Goal: Information Seeking & Learning: Find specific fact

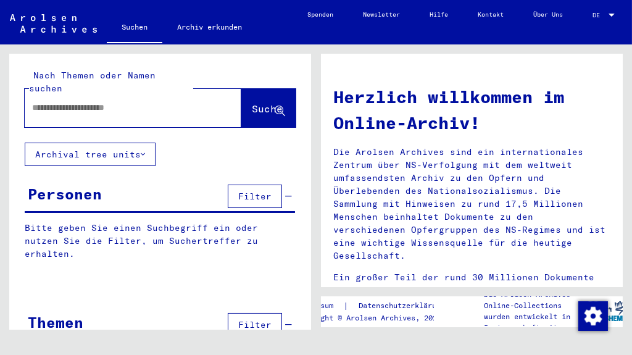
click at [63, 101] on input "text" at bounding box center [118, 107] width 172 height 13
type input "**********"
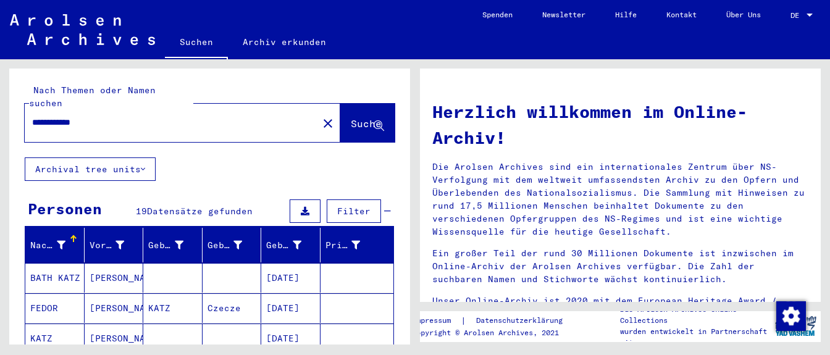
click at [321, 266] on mat-cell at bounding box center [356, 278] width 73 height 30
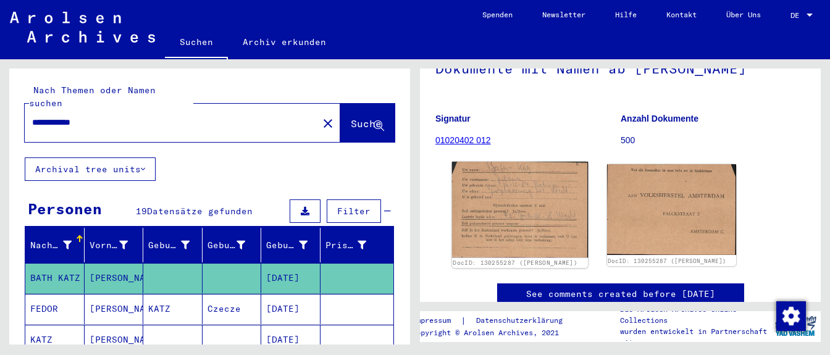
scroll to position [108, 0]
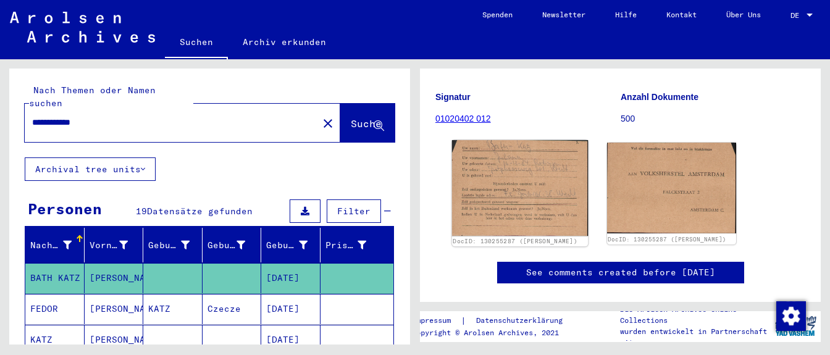
click at [521, 203] on img at bounding box center [520, 188] width 136 height 96
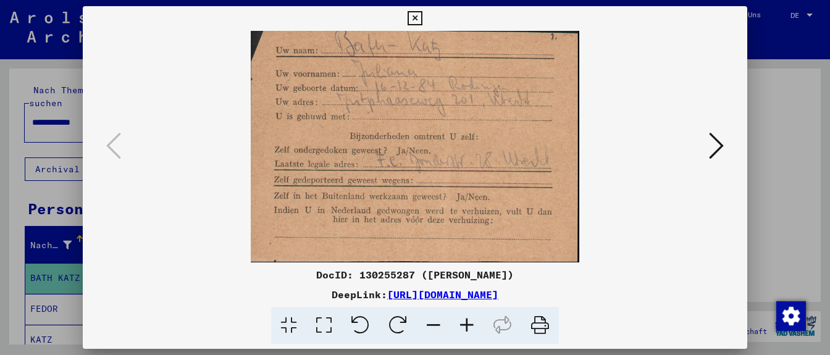
drag, startPoint x: 422, startPoint y: 99, endPoint x: 423, endPoint y: 159, distance: 60.5
click at [423, 159] on img at bounding box center [415, 147] width 580 height 232
click at [632, 142] on icon at bounding box center [716, 146] width 15 height 30
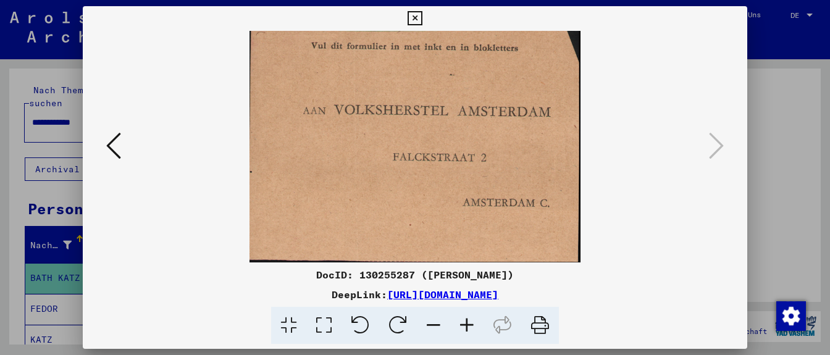
click at [112, 143] on icon at bounding box center [113, 146] width 15 height 30
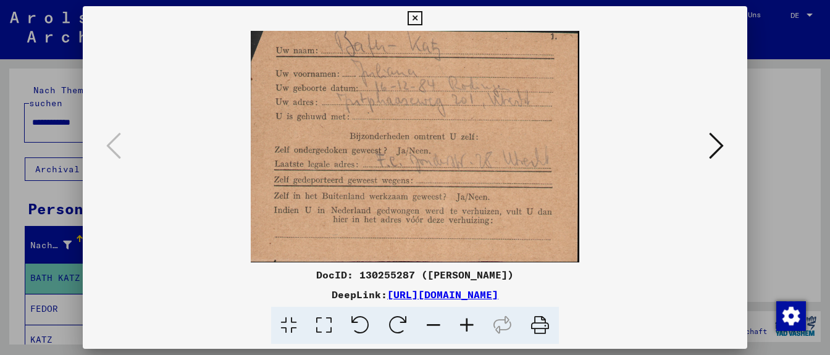
click at [422, 21] on icon at bounding box center [415, 18] width 14 height 15
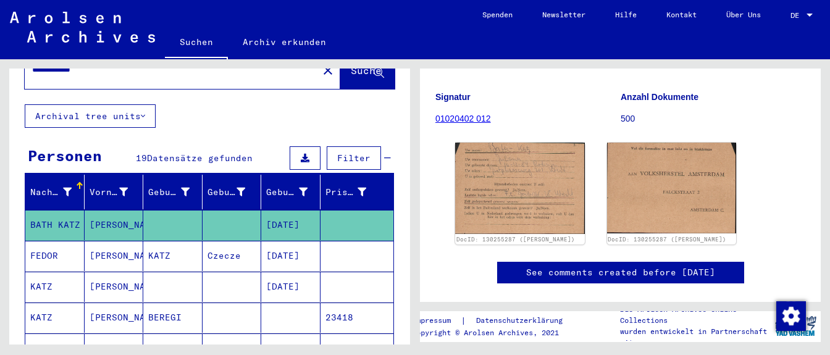
scroll to position [43, 0]
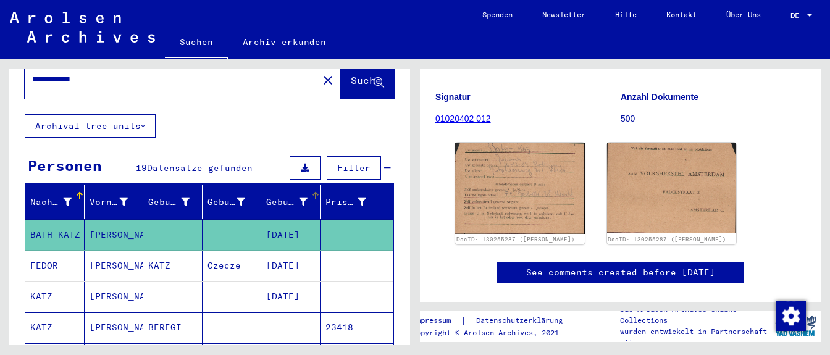
click at [316, 192] on div at bounding box center [315, 195] width 7 height 7
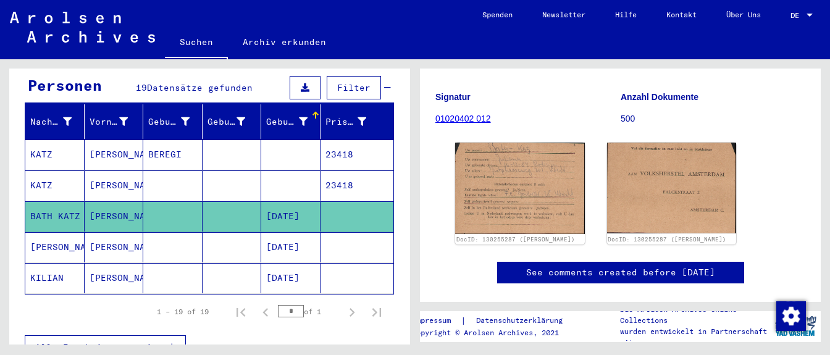
scroll to position [130, 0]
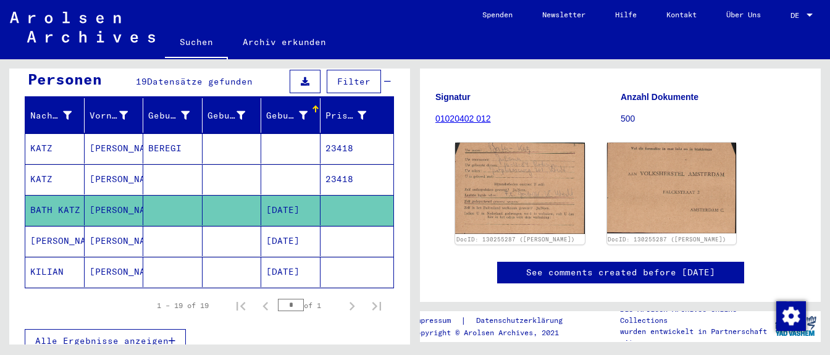
click at [293, 226] on mat-cell "[DATE]" at bounding box center [290, 241] width 59 height 30
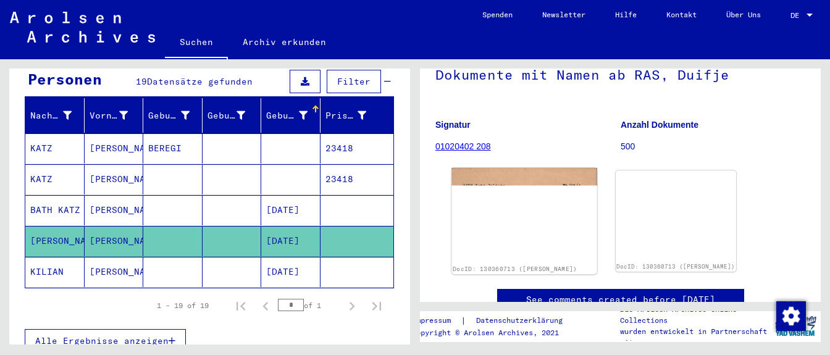
scroll to position [86, 0]
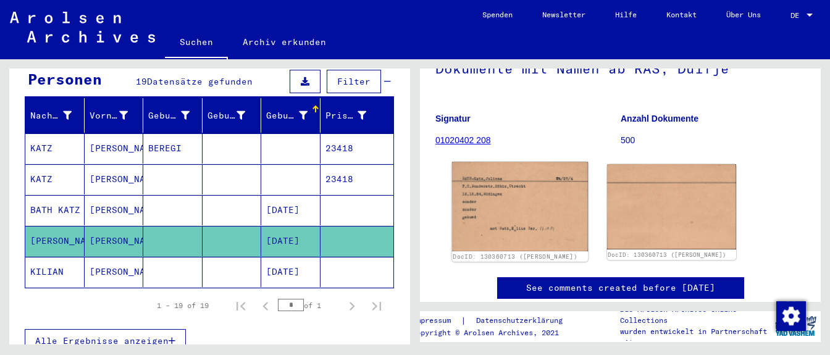
click at [522, 212] on img at bounding box center [520, 207] width 136 height 90
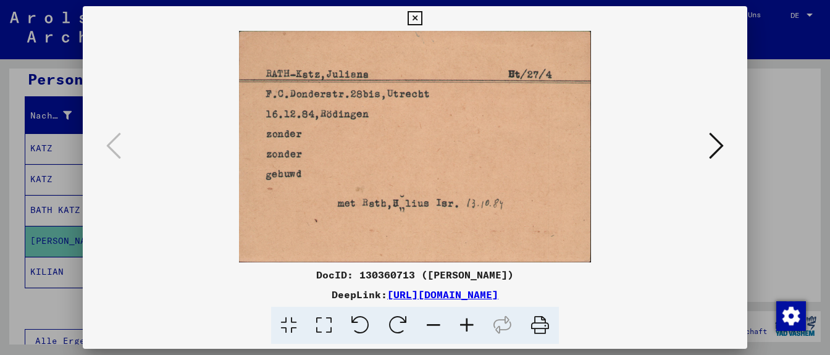
click at [632, 143] on icon at bounding box center [716, 146] width 15 height 30
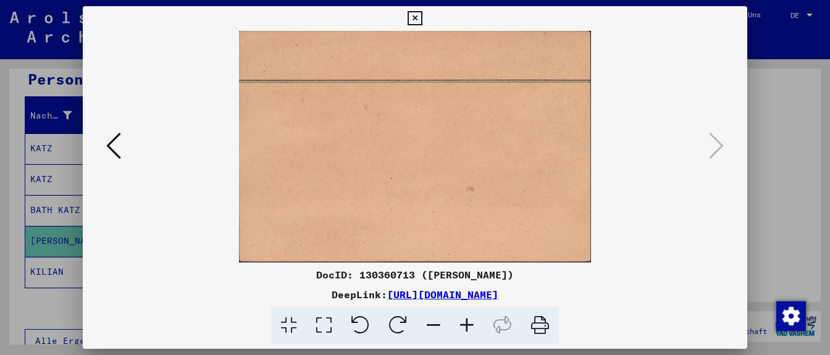
click at [113, 142] on icon at bounding box center [113, 146] width 15 height 30
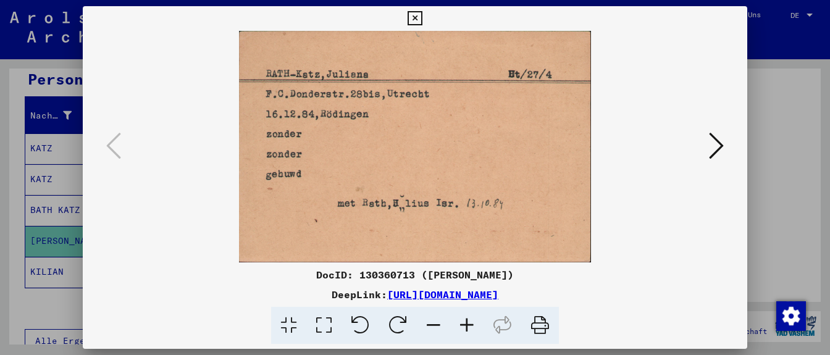
click at [422, 19] on icon at bounding box center [415, 18] width 14 height 15
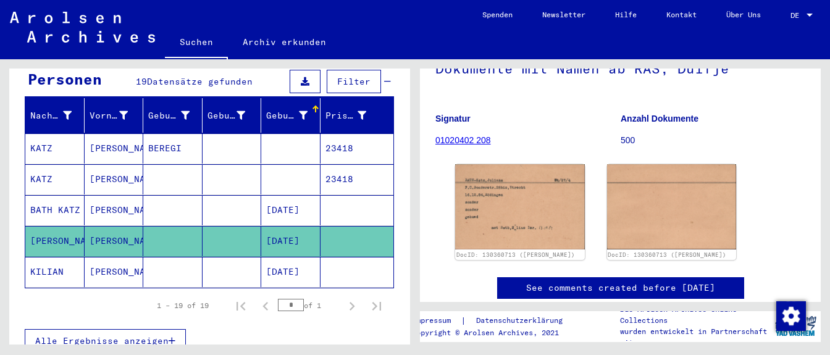
click at [302, 197] on mat-cell "[DATE]" at bounding box center [290, 210] width 59 height 30
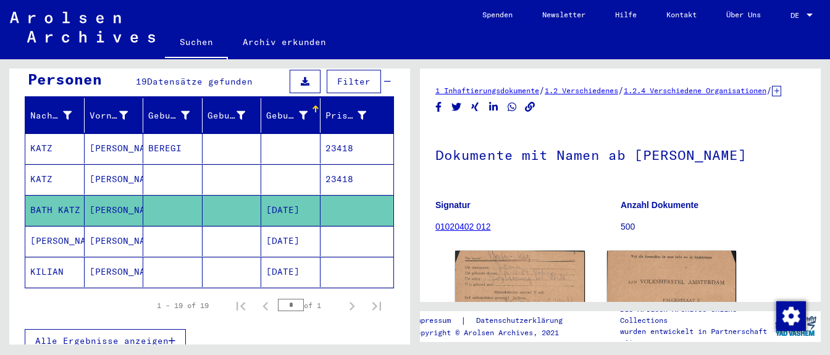
click at [304, 226] on mat-cell "[DATE]" at bounding box center [290, 241] width 59 height 30
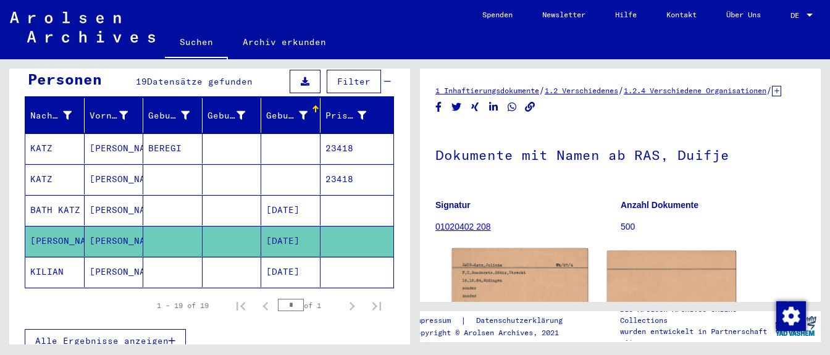
click at [493, 269] on img at bounding box center [520, 293] width 136 height 90
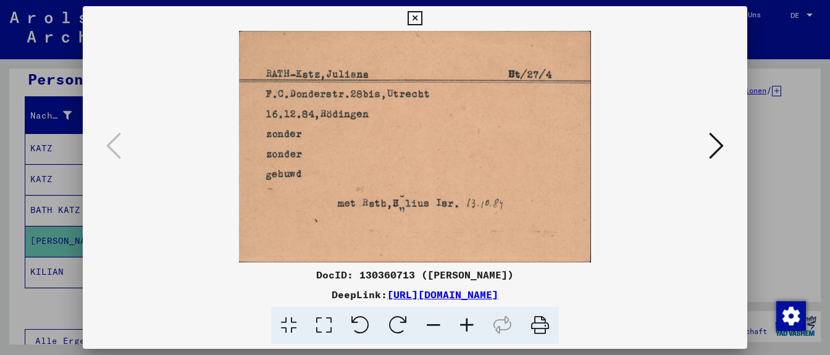
click at [632, 144] on icon at bounding box center [716, 146] width 15 height 30
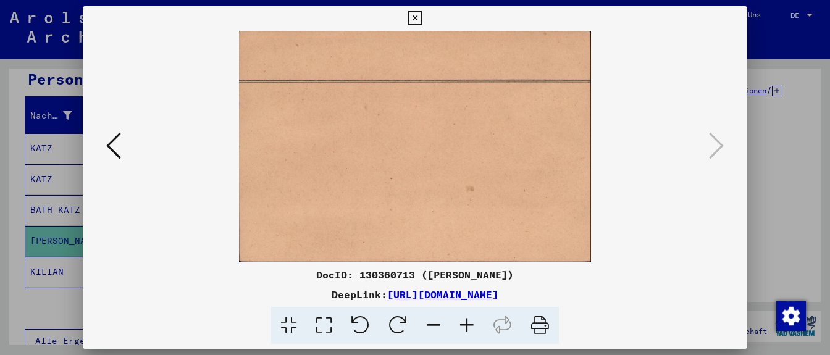
click at [422, 22] on icon at bounding box center [415, 18] width 14 height 15
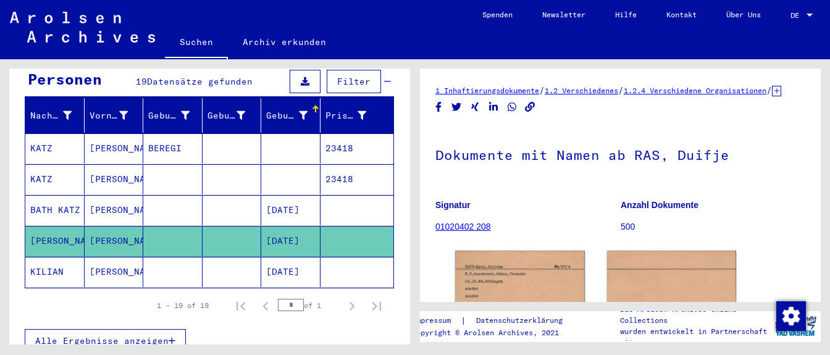
click at [269, 195] on mat-cell "[DATE]" at bounding box center [290, 210] width 59 height 30
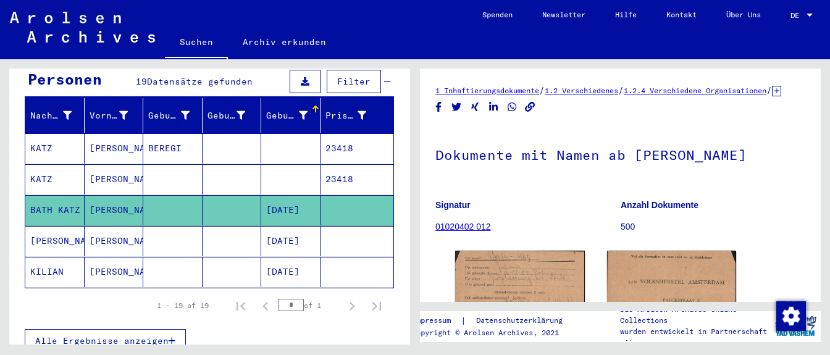
click at [296, 226] on mat-cell "[DATE]" at bounding box center [290, 241] width 59 height 30
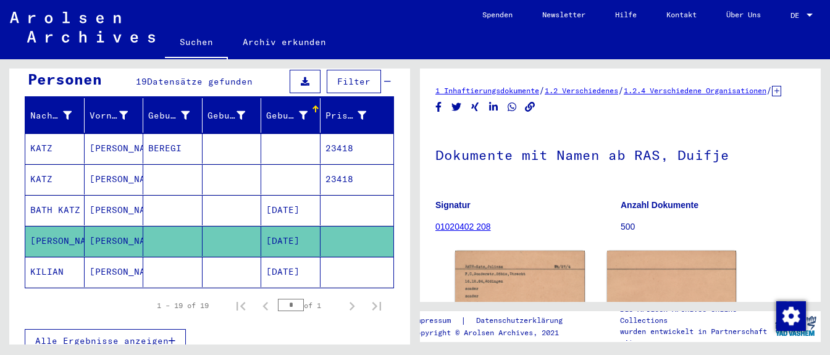
click at [284, 196] on mat-cell "[DATE]" at bounding box center [290, 210] width 59 height 30
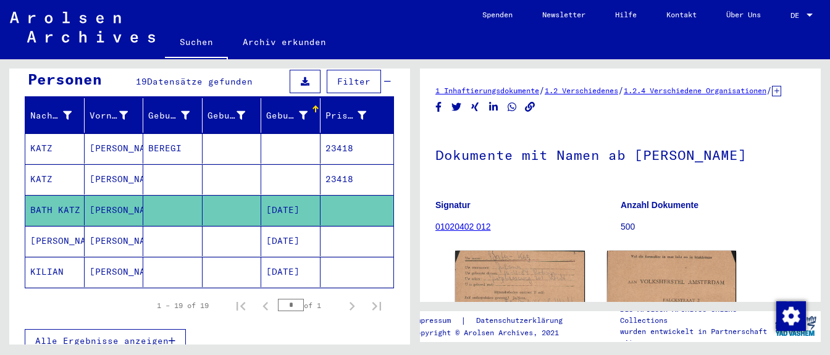
click at [301, 227] on mat-cell "[DATE]" at bounding box center [290, 241] width 59 height 30
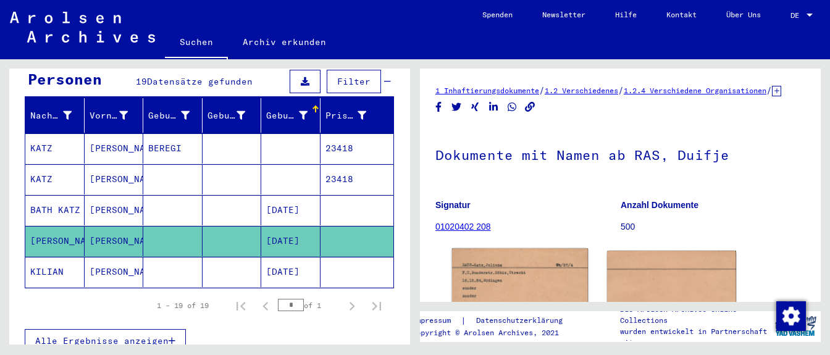
click at [537, 282] on img at bounding box center [520, 293] width 136 height 90
